Goal: Task Accomplishment & Management: Manage account settings

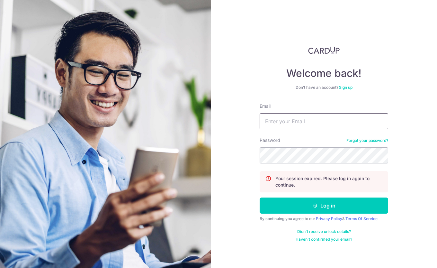
click at [291, 120] on input "Email" at bounding box center [324, 121] width 129 height 16
type input "[EMAIL_ADDRESS][DOMAIN_NAME]"
click at [336, 205] on button "Log in" at bounding box center [324, 205] width 129 height 16
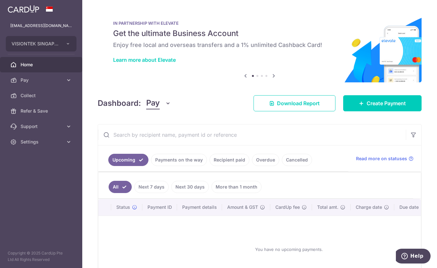
click at [187, 157] on link "Payments on the way" at bounding box center [179, 160] width 56 height 12
